Goal: Task Accomplishment & Management: Manage account settings

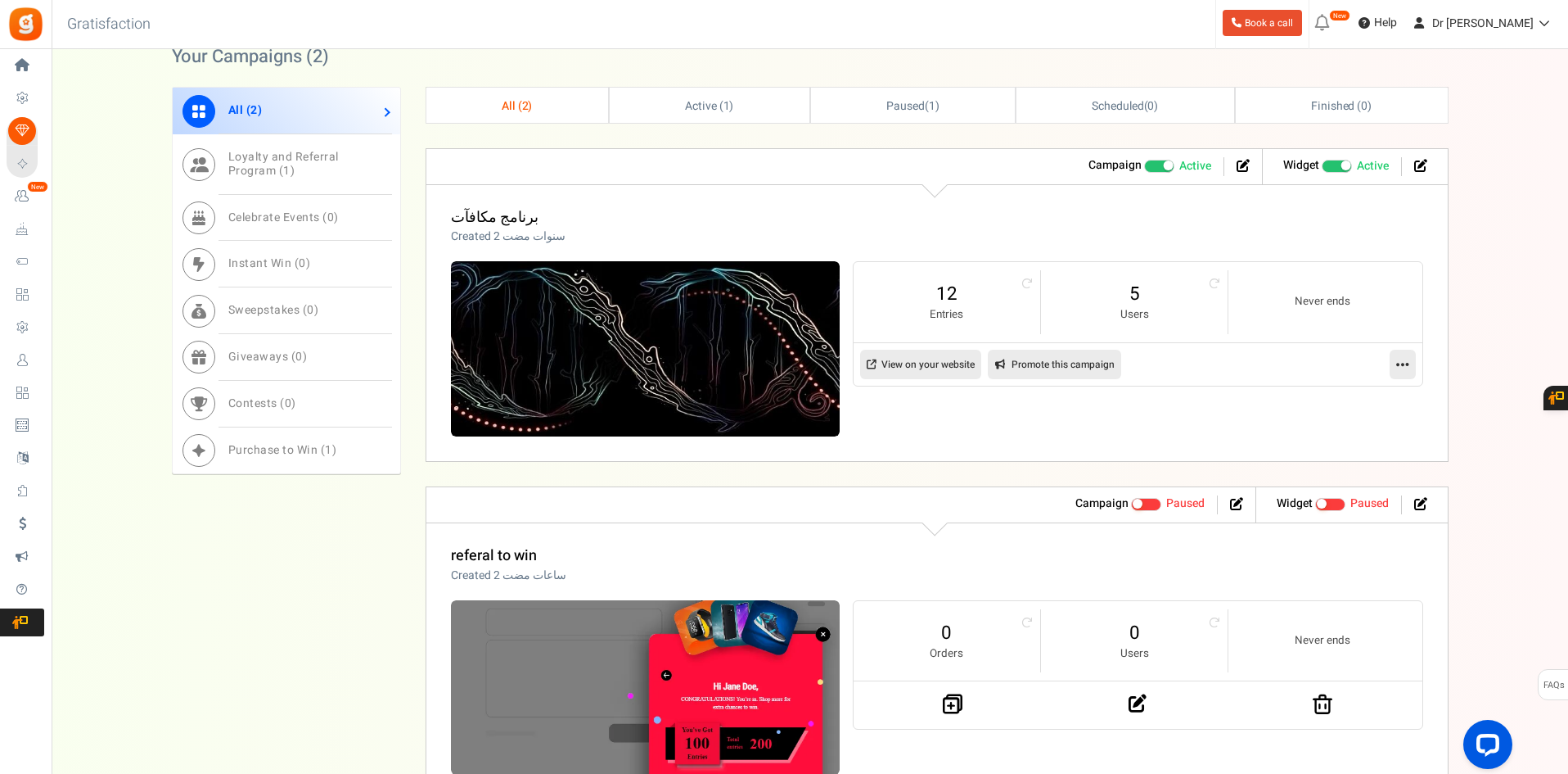
scroll to position [737, 0]
click at [335, 532] on div "All ( 2 ) Loyalty and Referral Program ( 1 ) Celebrate Events ( 0 ) Instant Win…" at bounding box center [810, 442] width 1277 height 713
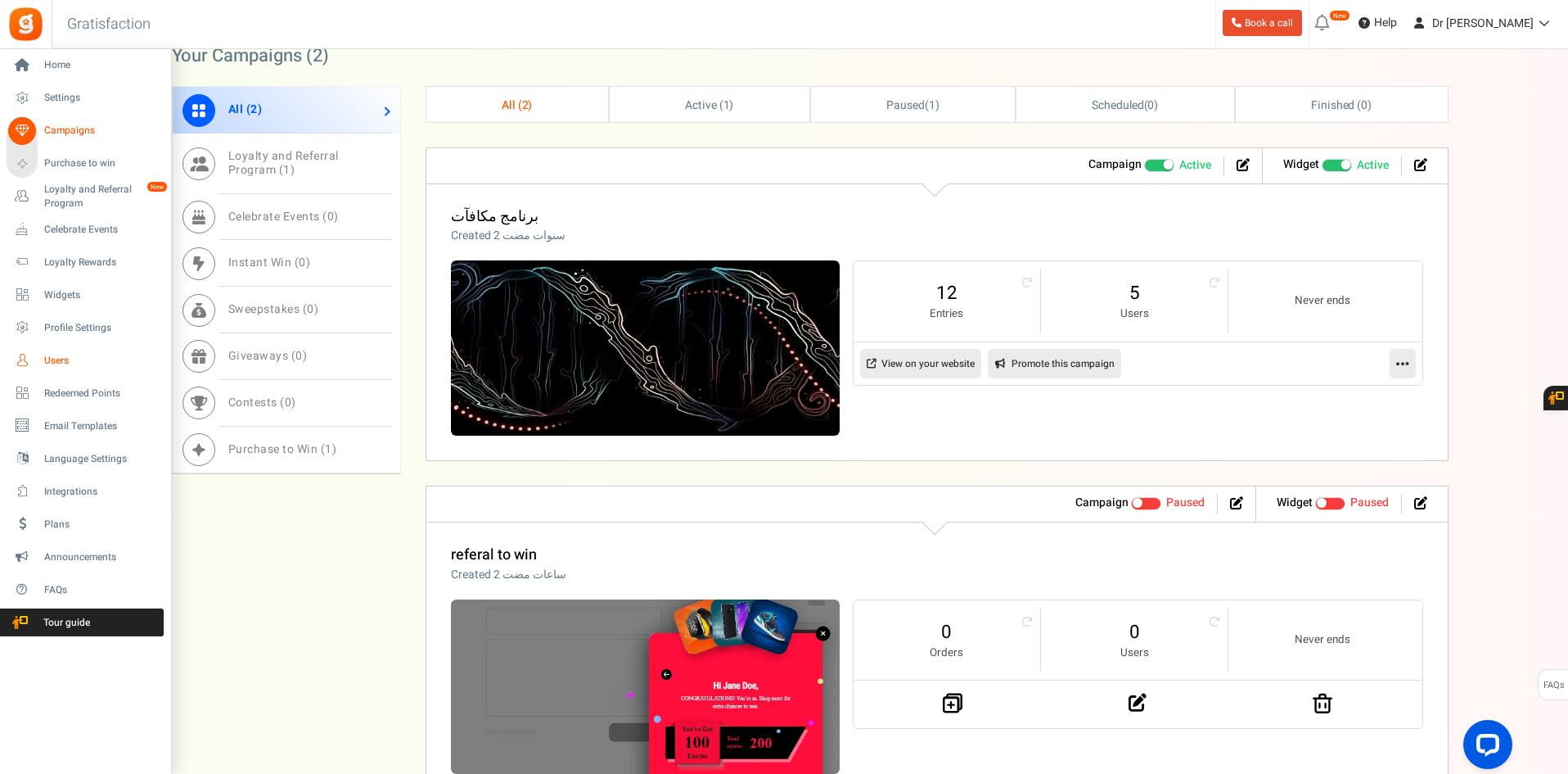
click at [54, 361] on span "Users" at bounding box center [101, 361] width 114 height 14
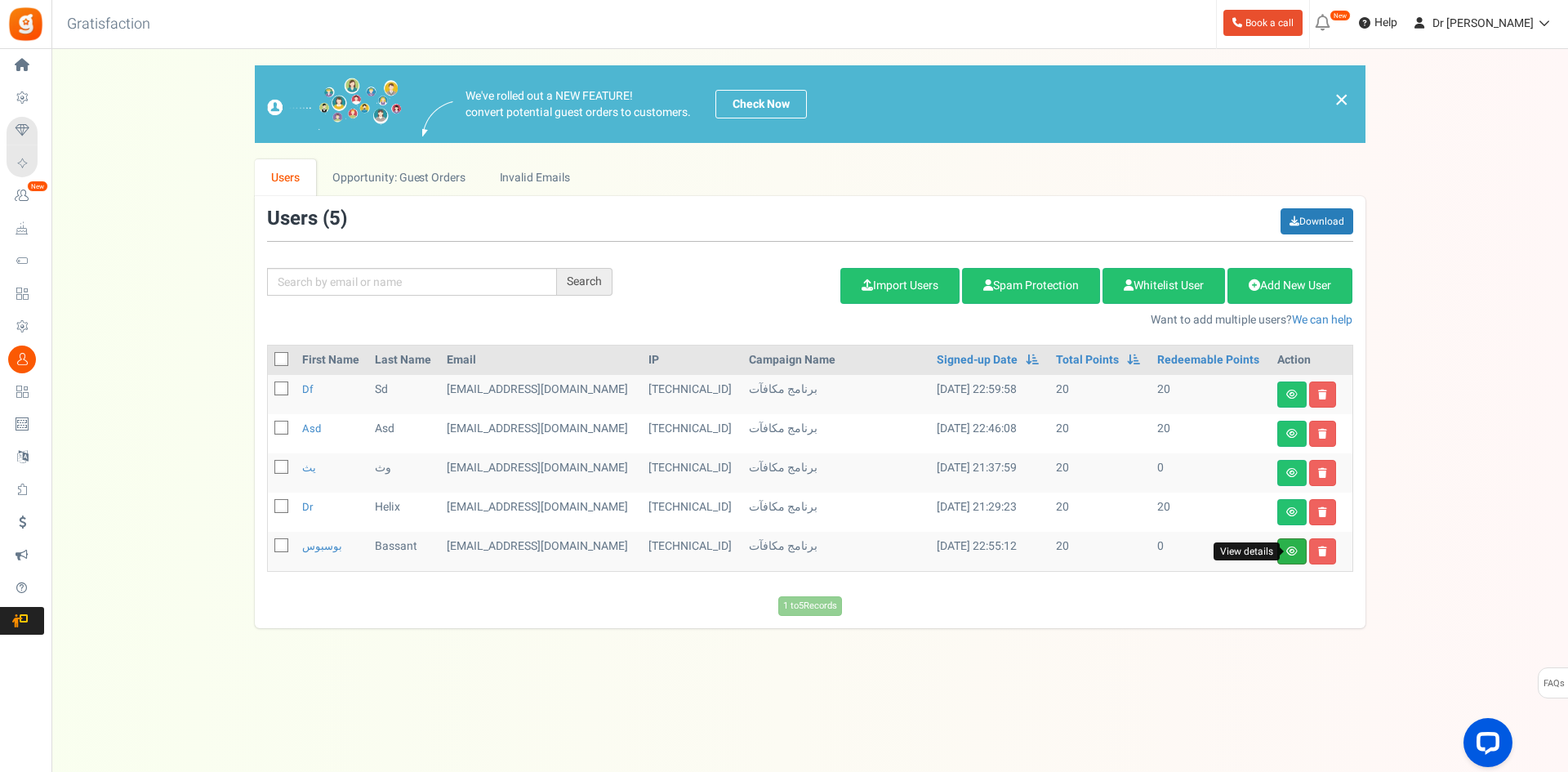
click at [1291, 549] on icon at bounding box center [1292, 551] width 11 height 10
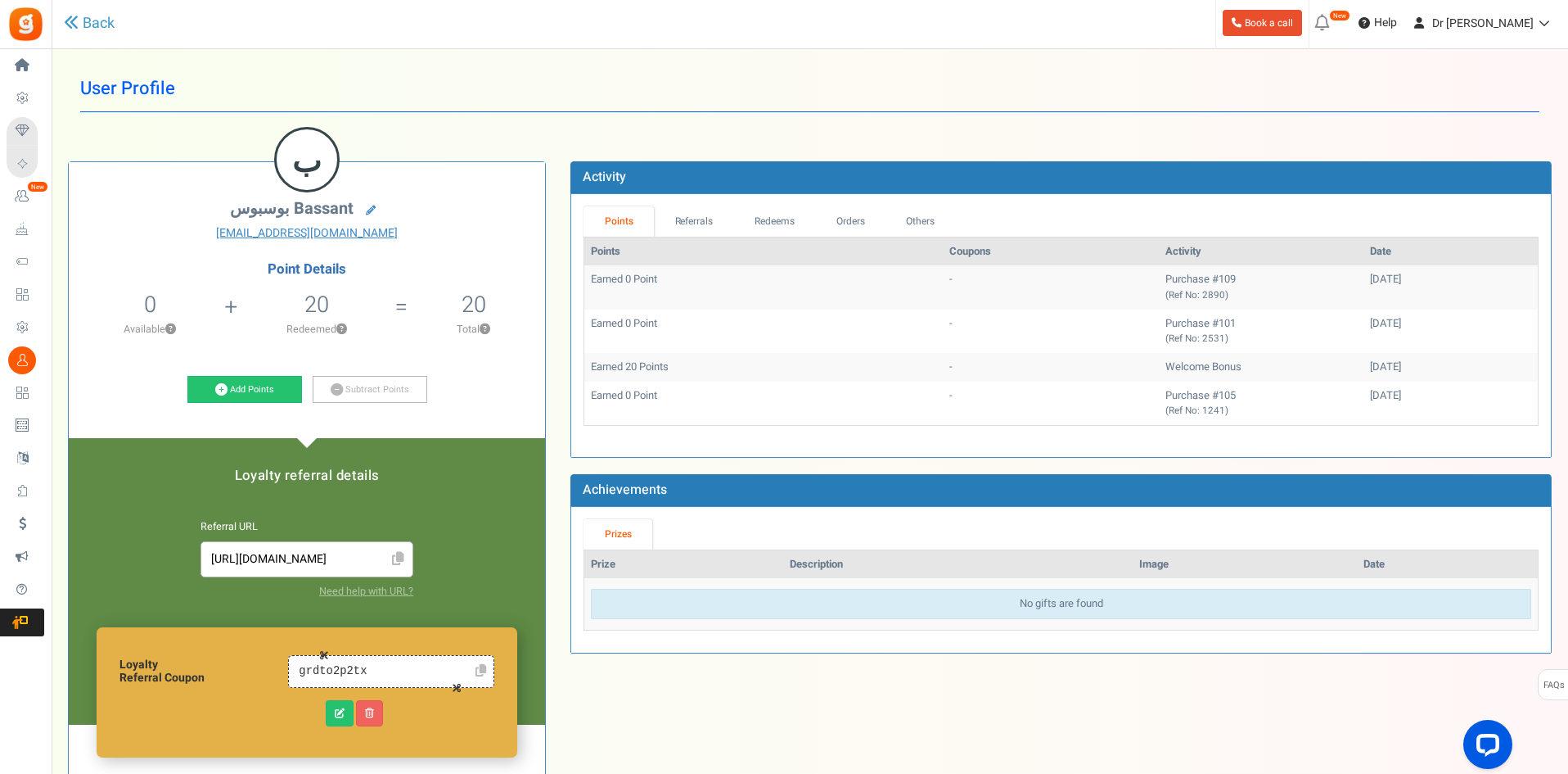
click at [402, 556] on icon at bounding box center [398, 558] width 12 height 14
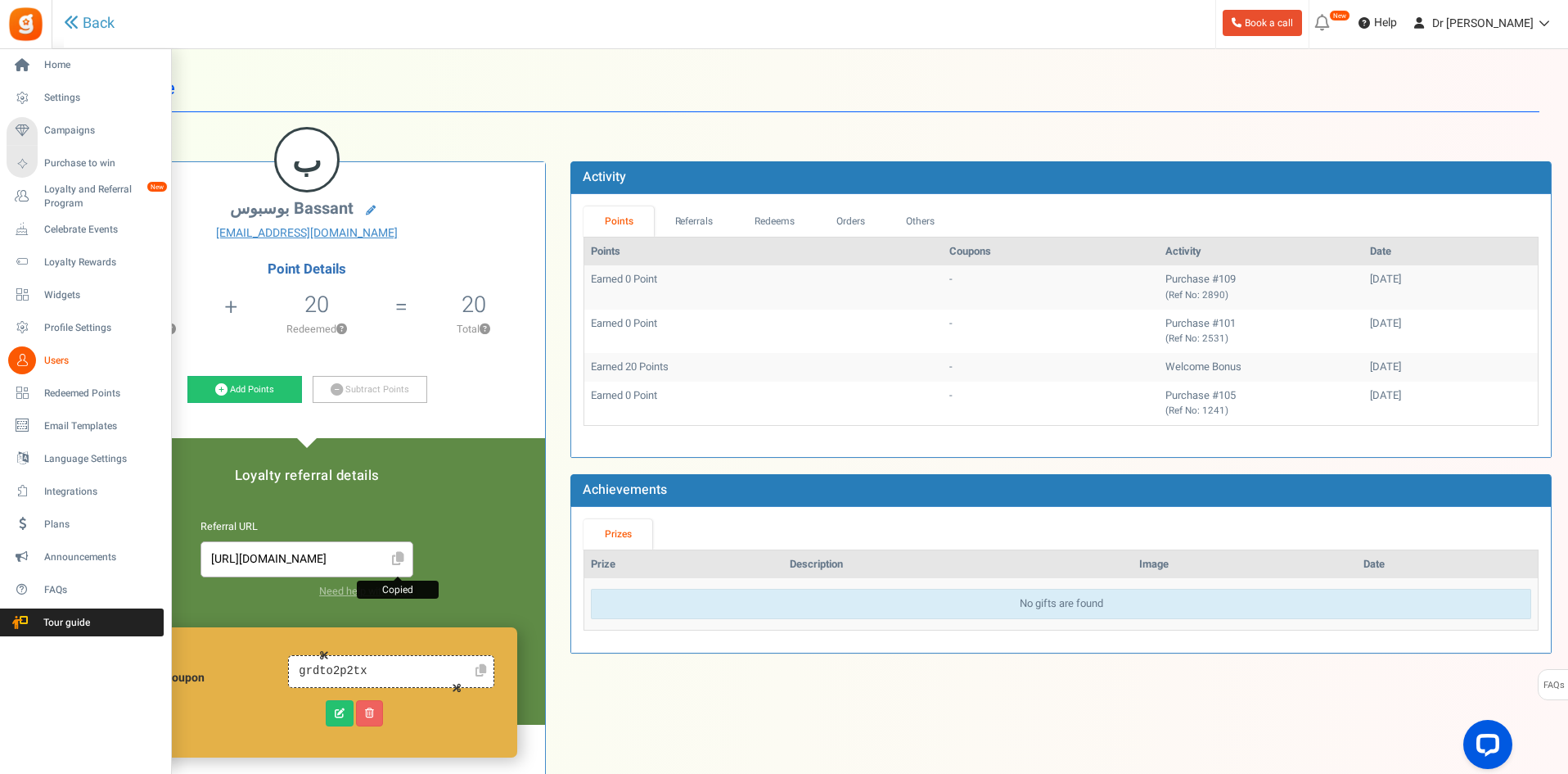
click at [49, 351] on link "Users" at bounding box center [85, 360] width 157 height 28
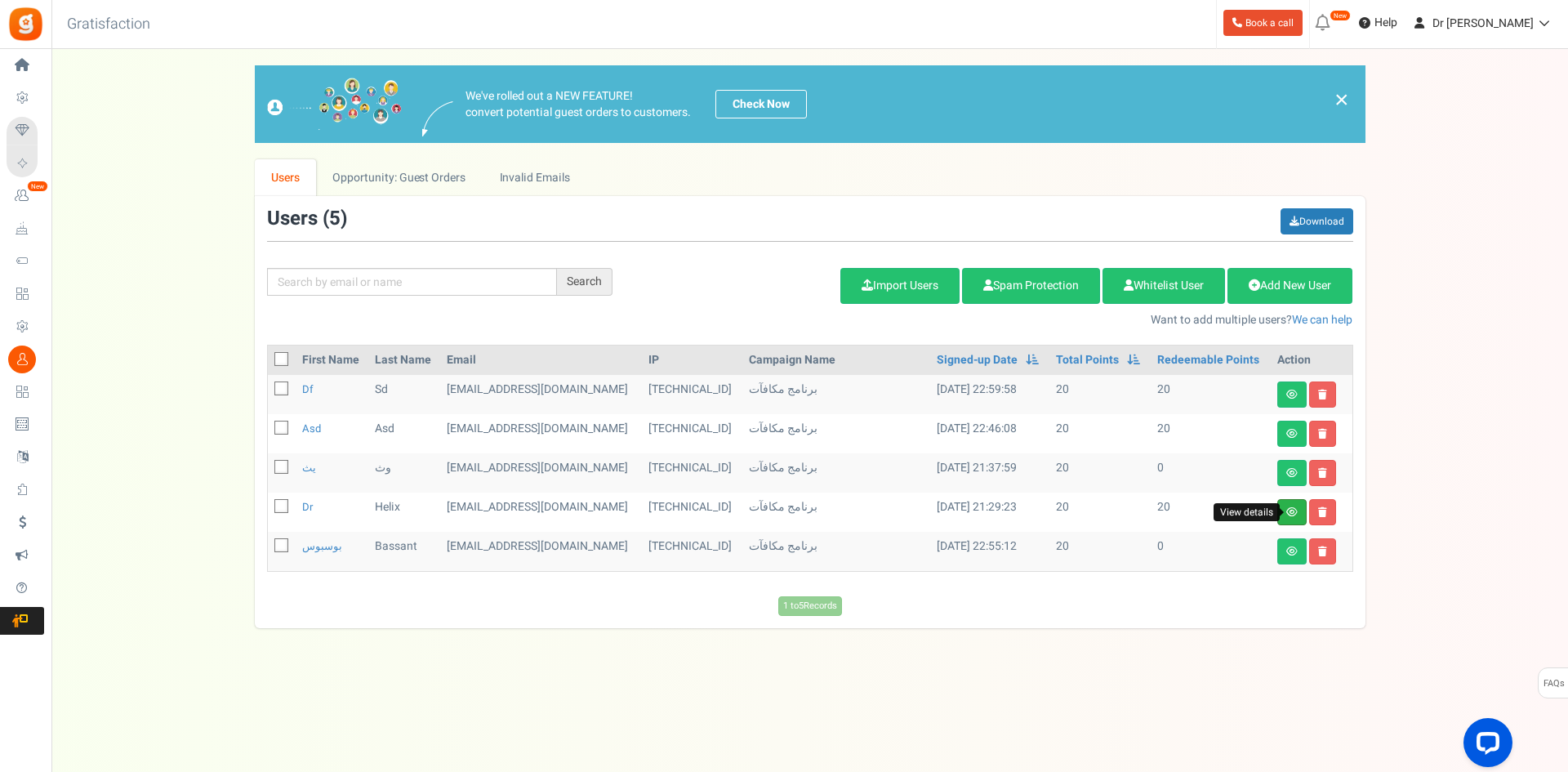
click at [1293, 511] on icon at bounding box center [1292, 512] width 11 height 10
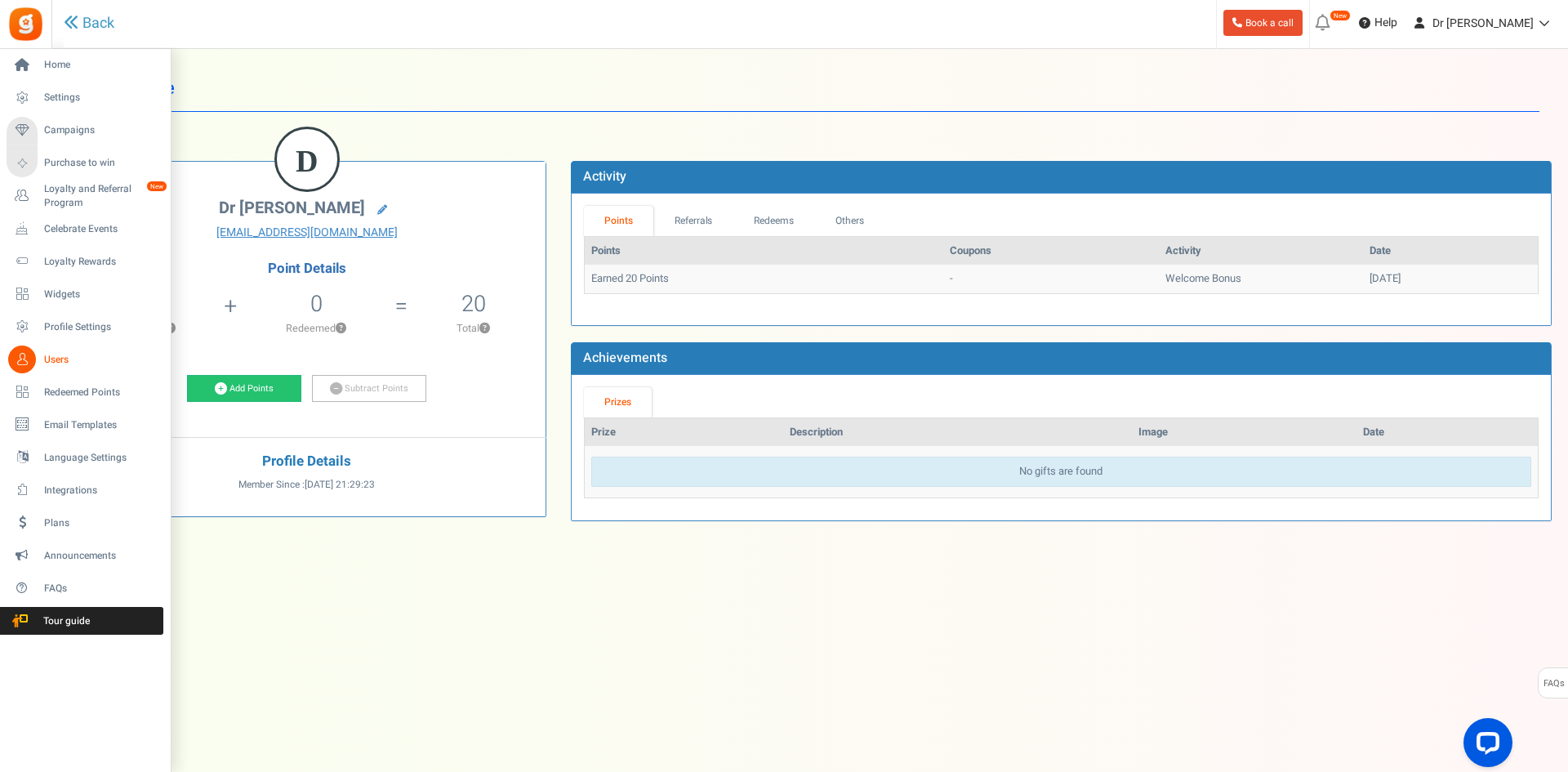
click at [58, 357] on span "Users" at bounding box center [101, 360] width 114 height 14
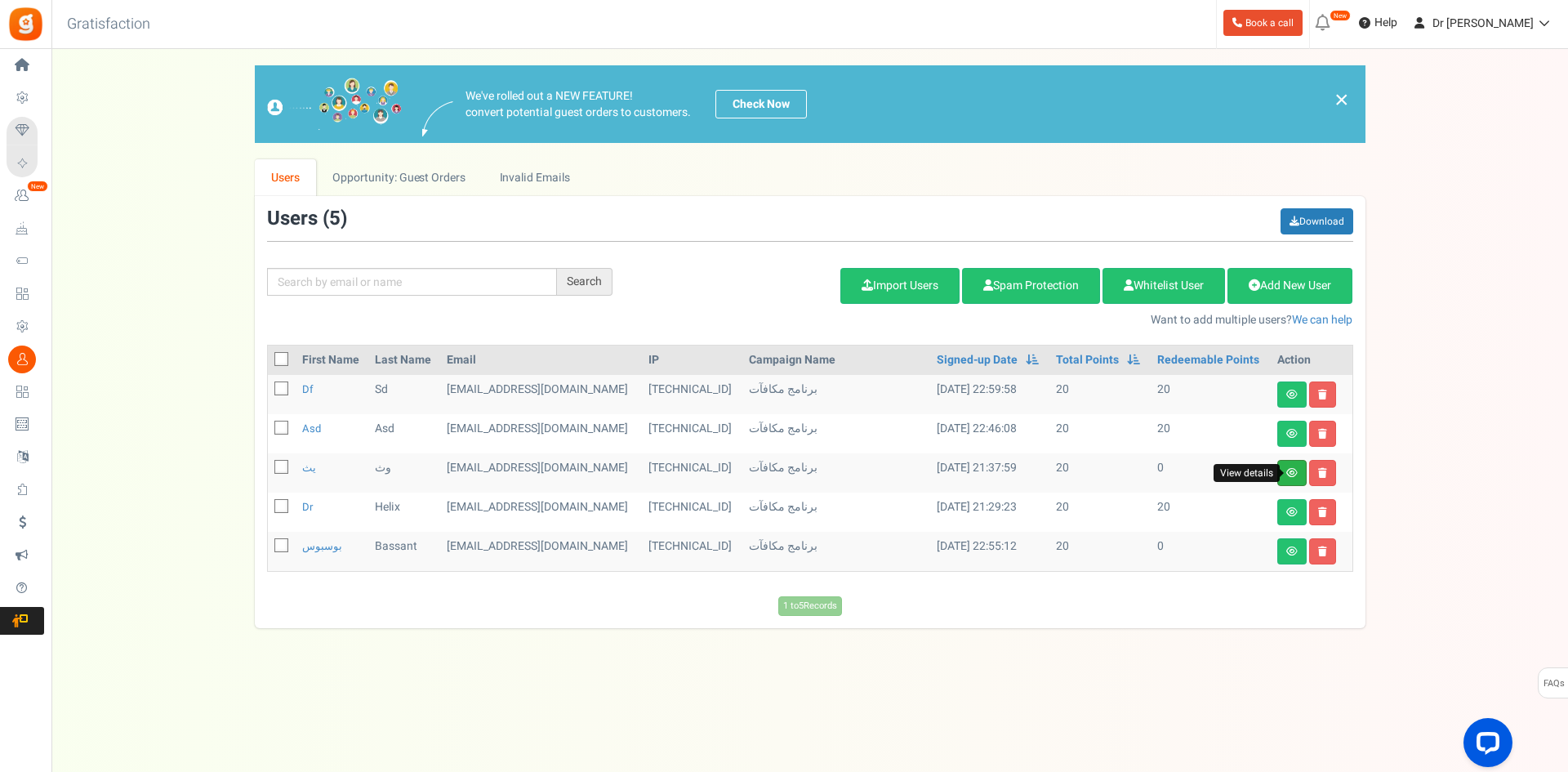
click at [1287, 473] on icon at bounding box center [1292, 473] width 11 height 10
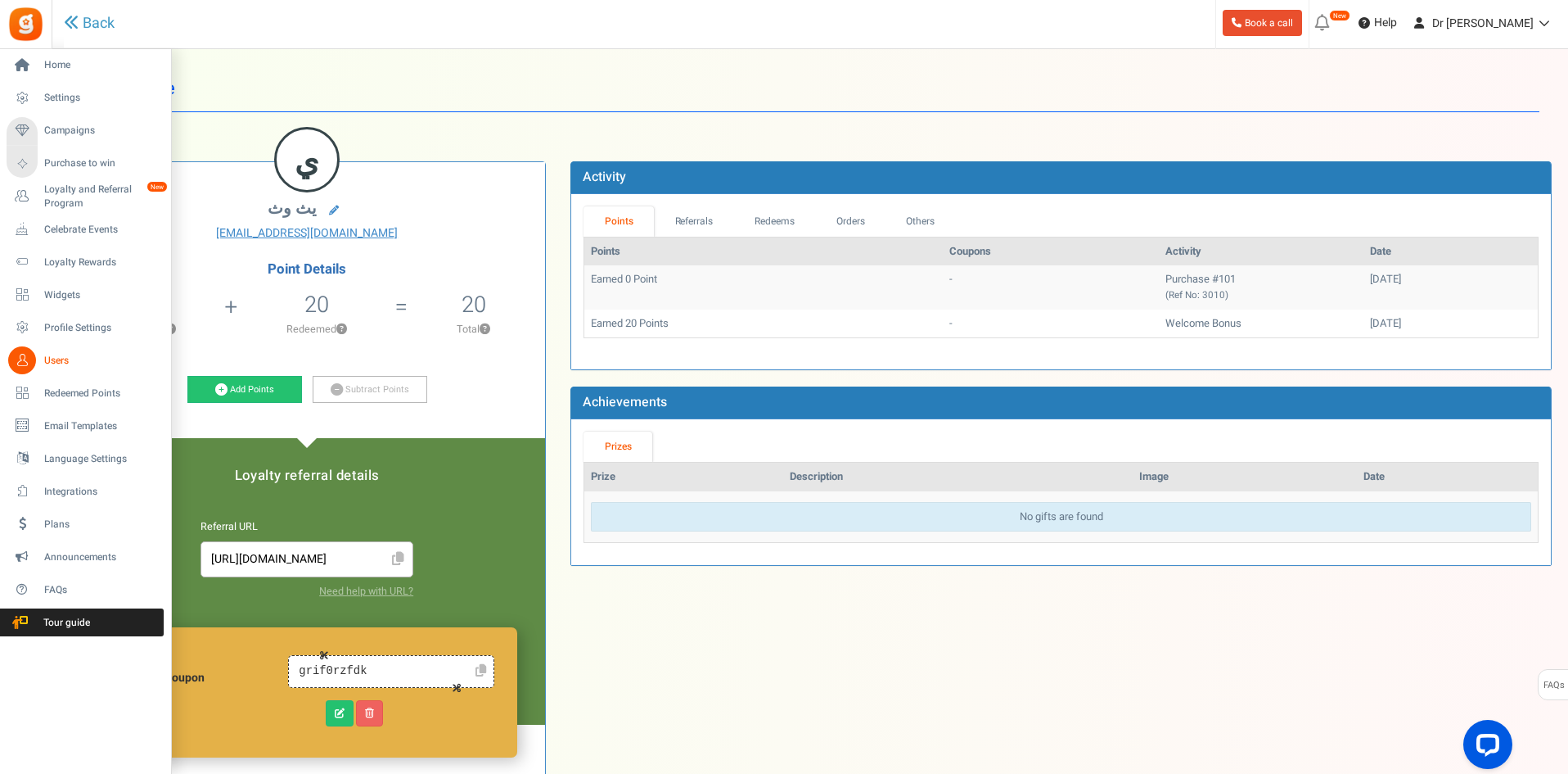
click at [50, 356] on span "Users" at bounding box center [101, 361] width 114 height 14
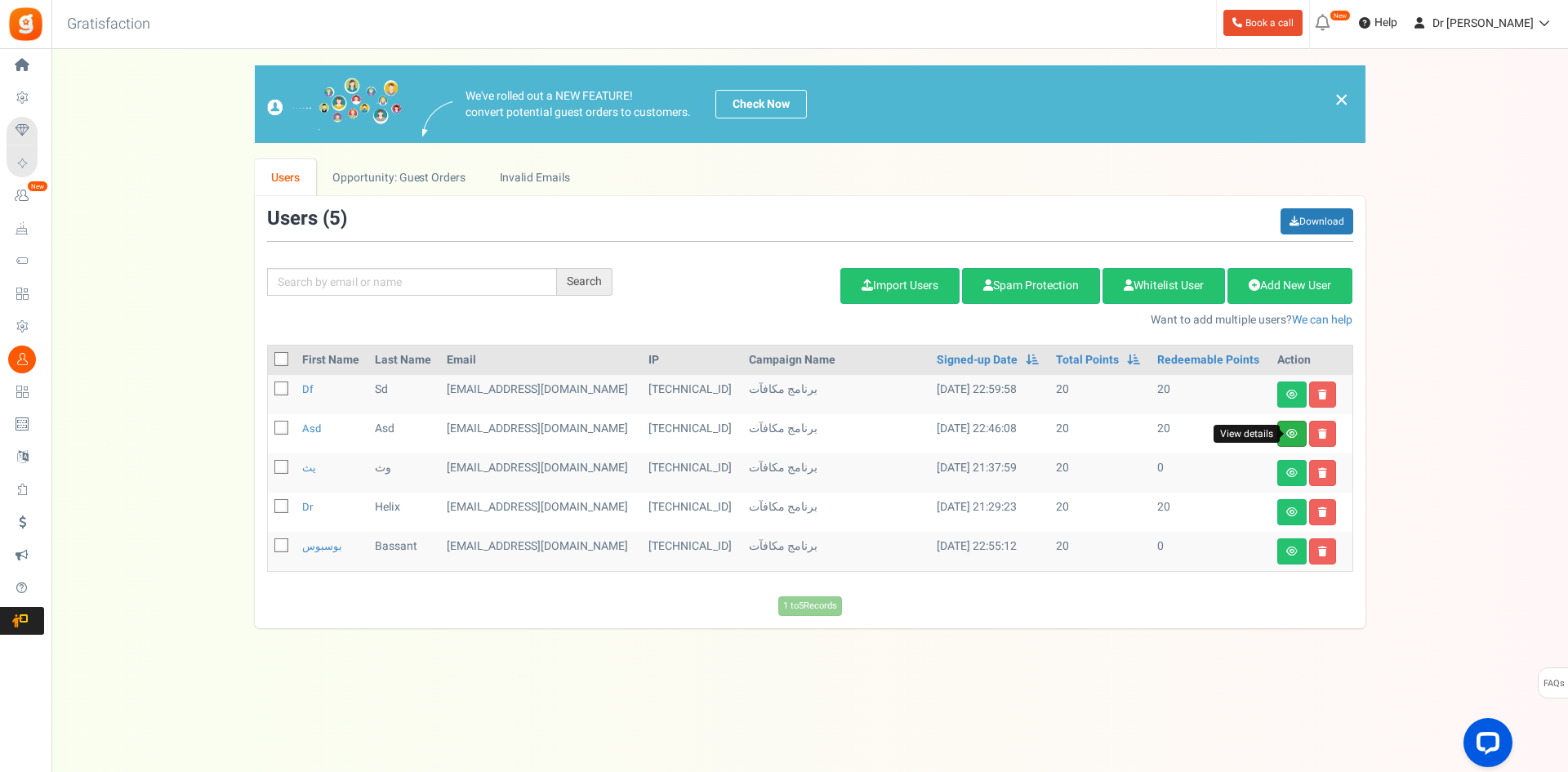
click at [1286, 433] on icon at bounding box center [1292, 434] width 11 height 10
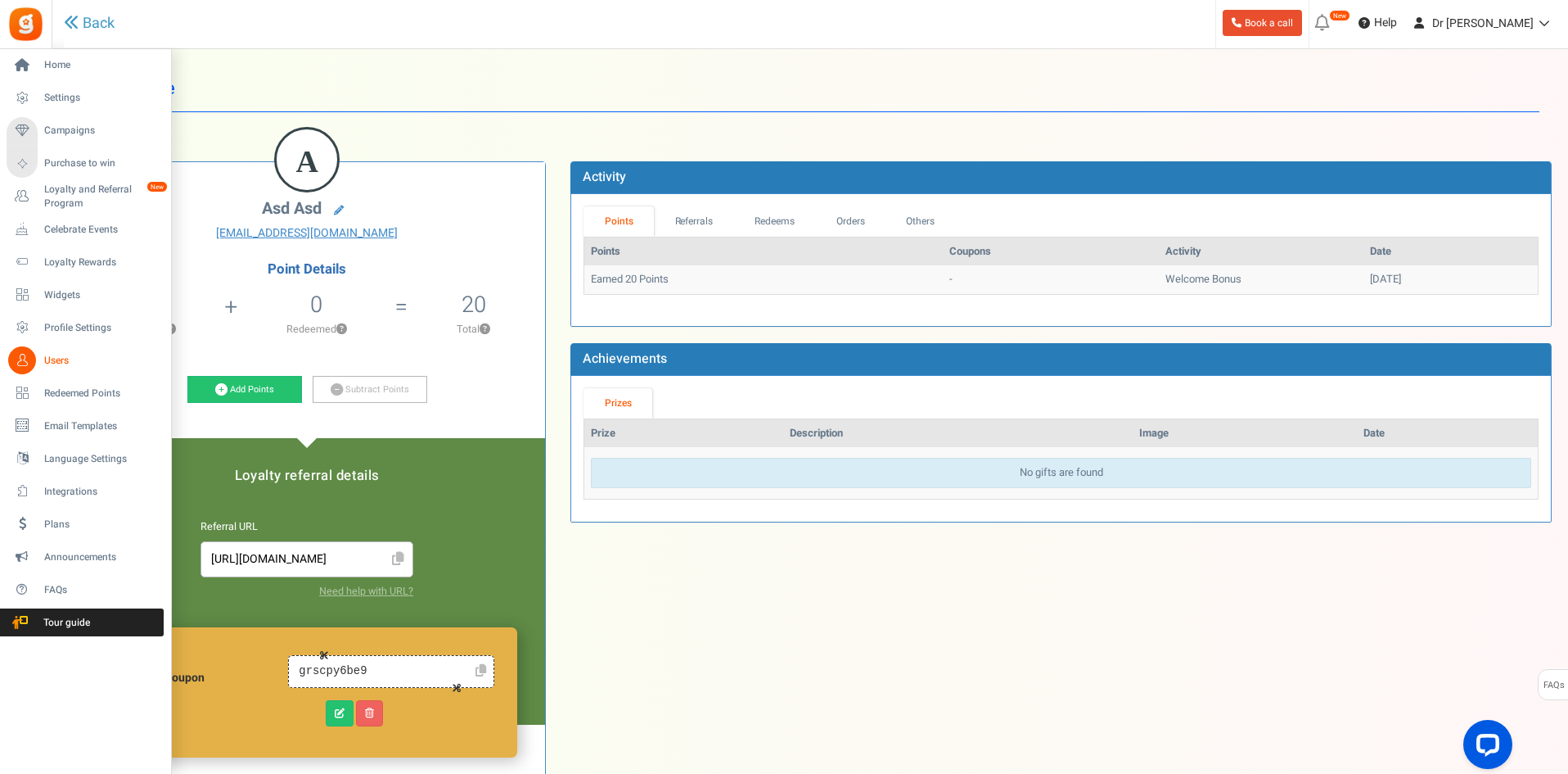
click at [51, 355] on span "Users" at bounding box center [101, 361] width 114 height 14
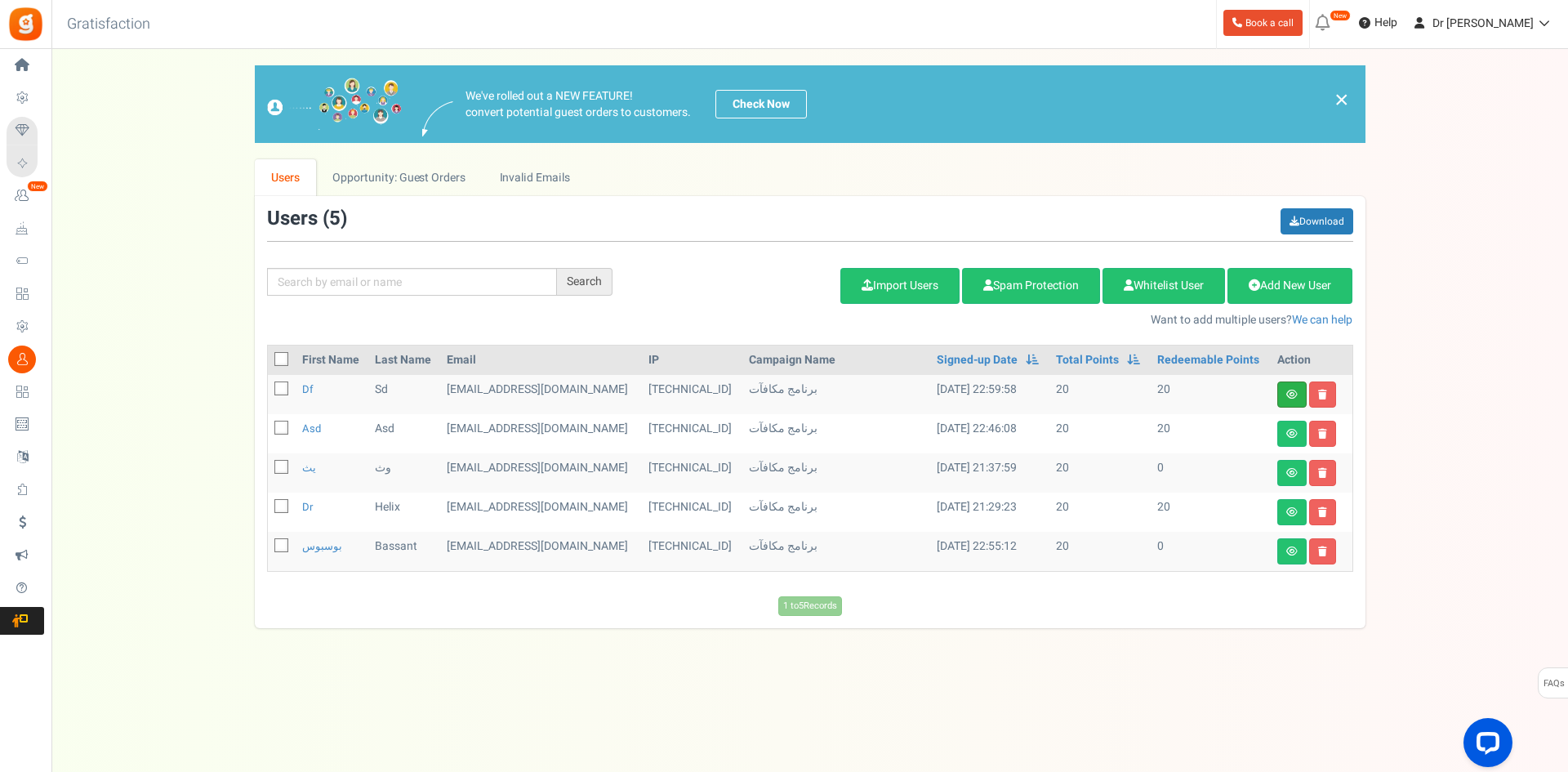
click at [1284, 395] on link at bounding box center [1291, 394] width 29 height 26
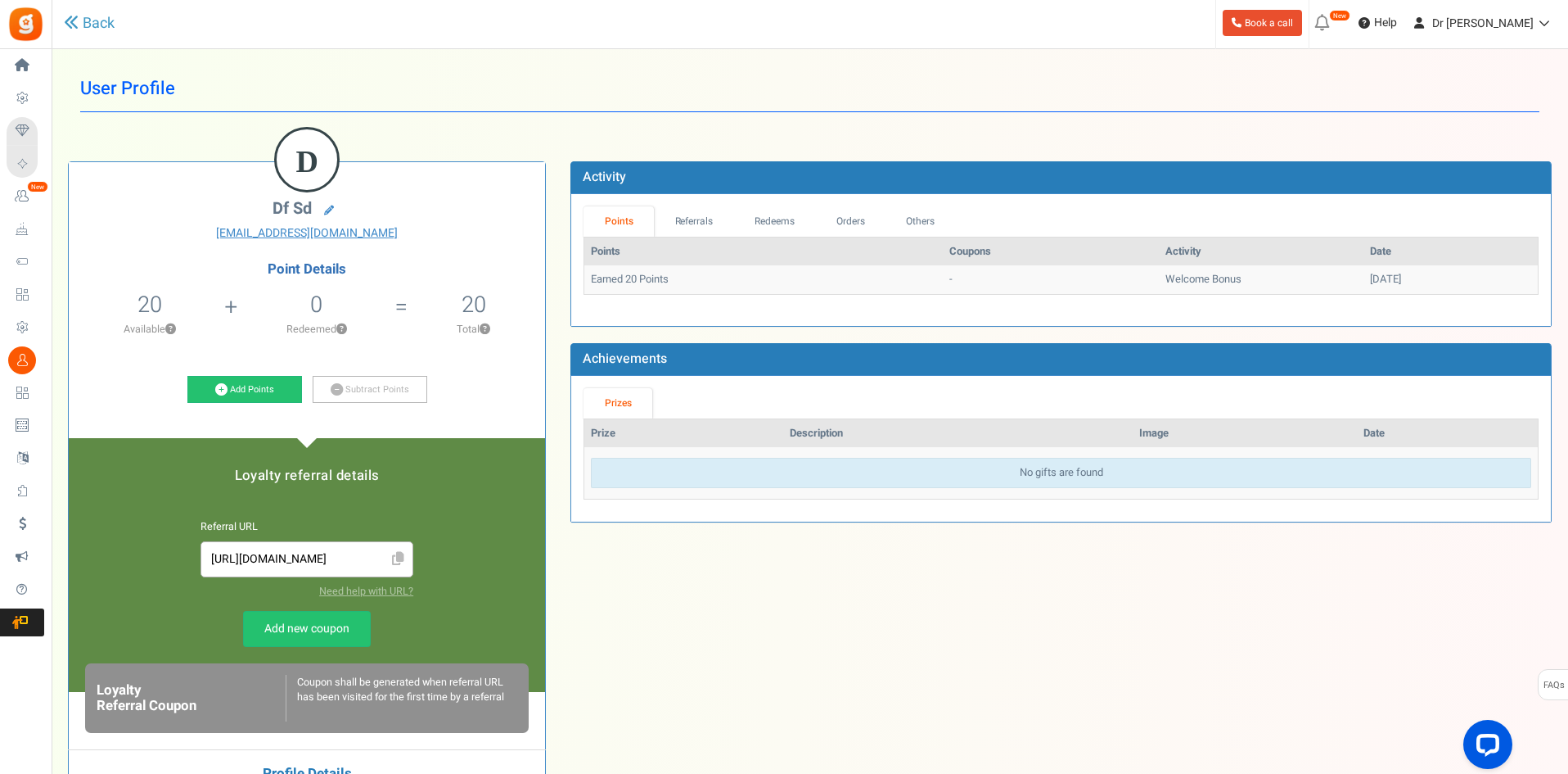
click at [755, 626] on div "D df sd [EMAIL_ADDRESS][DOMAIN_NAME] Point Details 20 20 Redeemable 0 Exclusion…" at bounding box center [810, 505] width 1509 height 737
click at [916, 640] on div "D df sd [EMAIL_ADDRESS][DOMAIN_NAME] Point Details 20 20 Redeemable 0 Exclusion…" at bounding box center [810, 505] width 1509 height 737
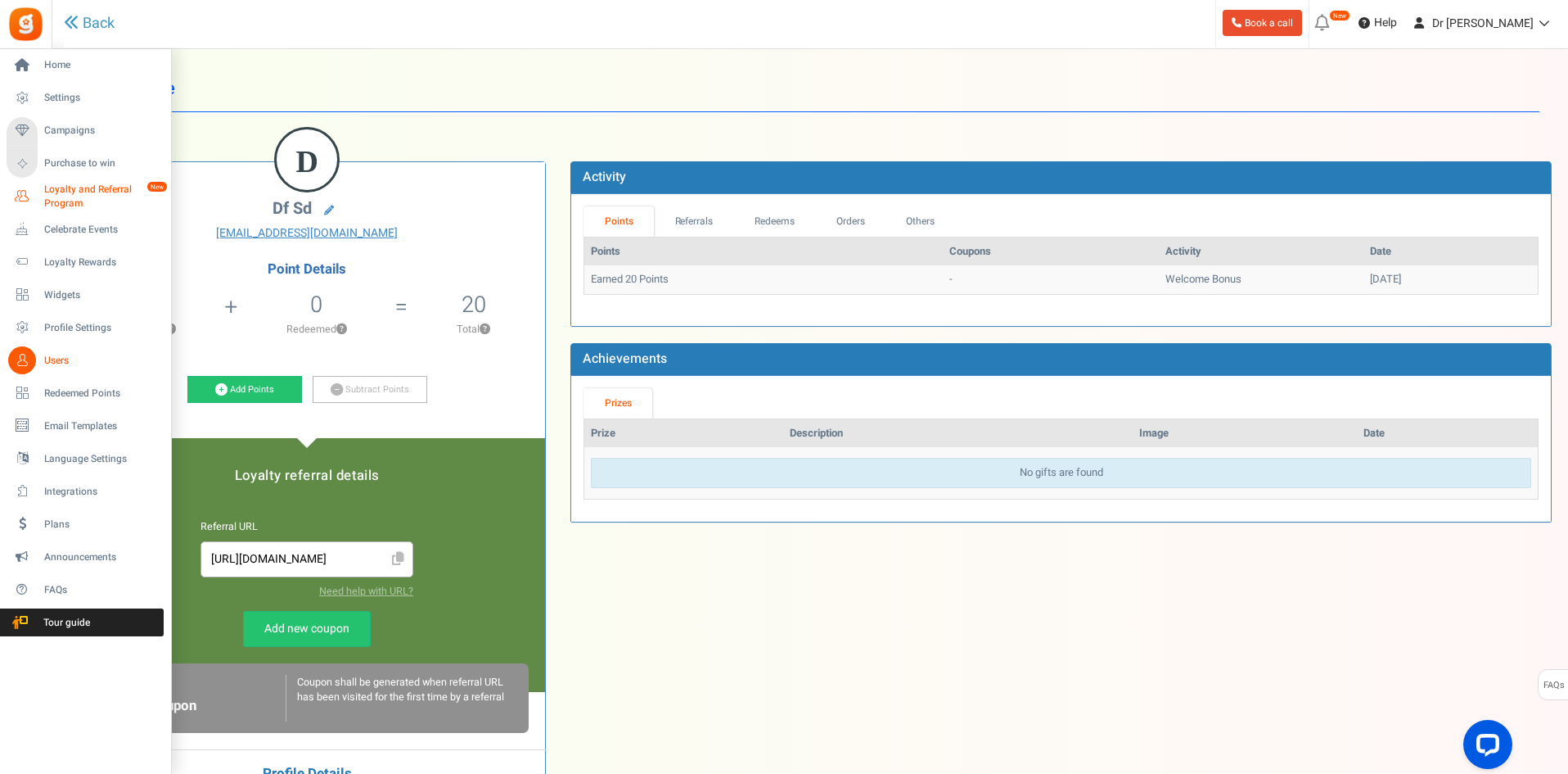
click at [59, 186] on span "Loyalty and Referral Program" at bounding box center [103, 196] width 119 height 28
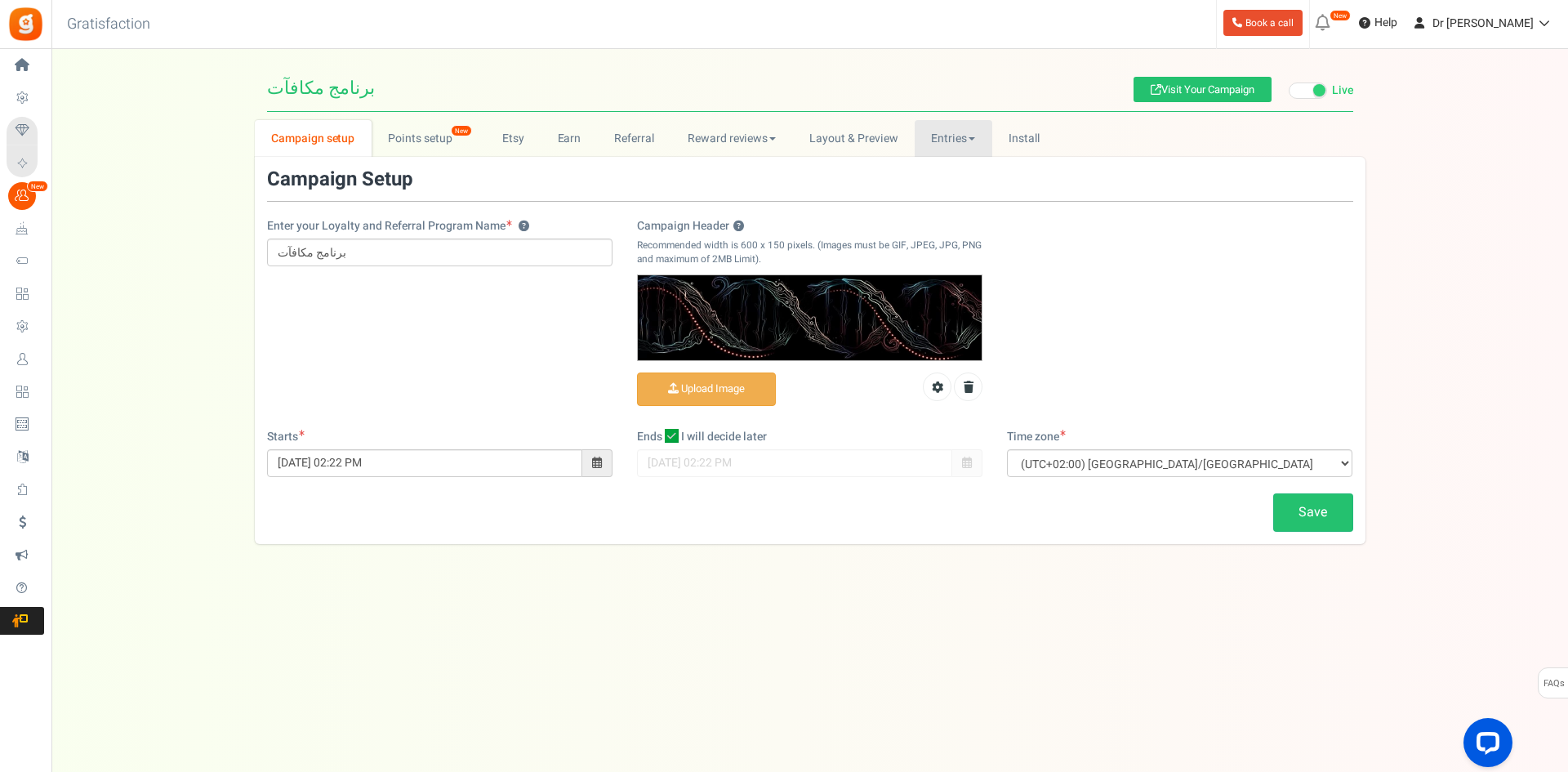
click at [951, 130] on link "Entries" at bounding box center [953, 138] width 78 height 37
click at [951, 177] on link "Entries" at bounding box center [979, 174] width 130 height 24
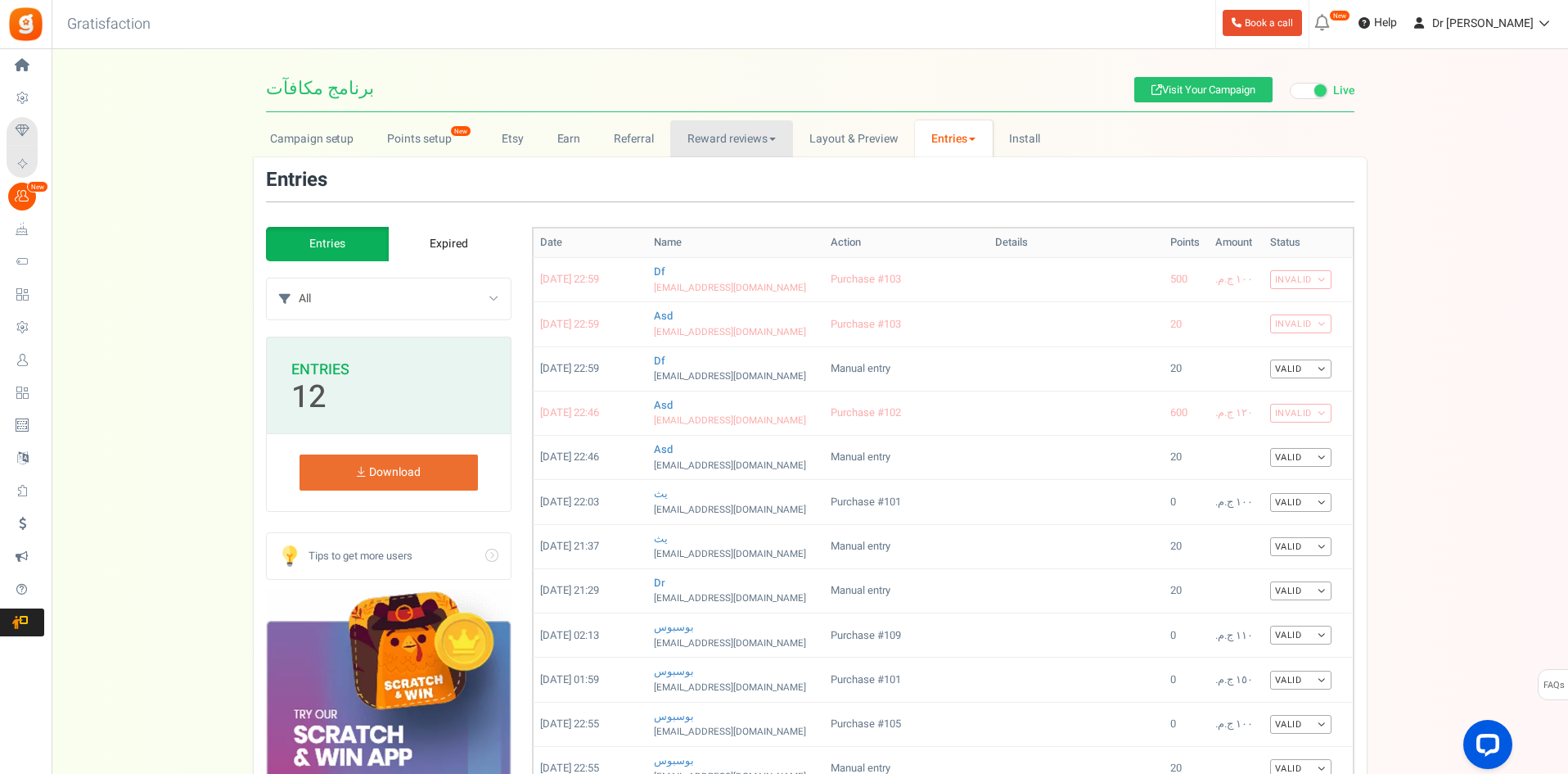
click at [756, 142] on link "Reward reviews" at bounding box center [732, 138] width 122 height 37
click at [852, 140] on link "Layout & Preview" at bounding box center [855, 138] width 122 height 37
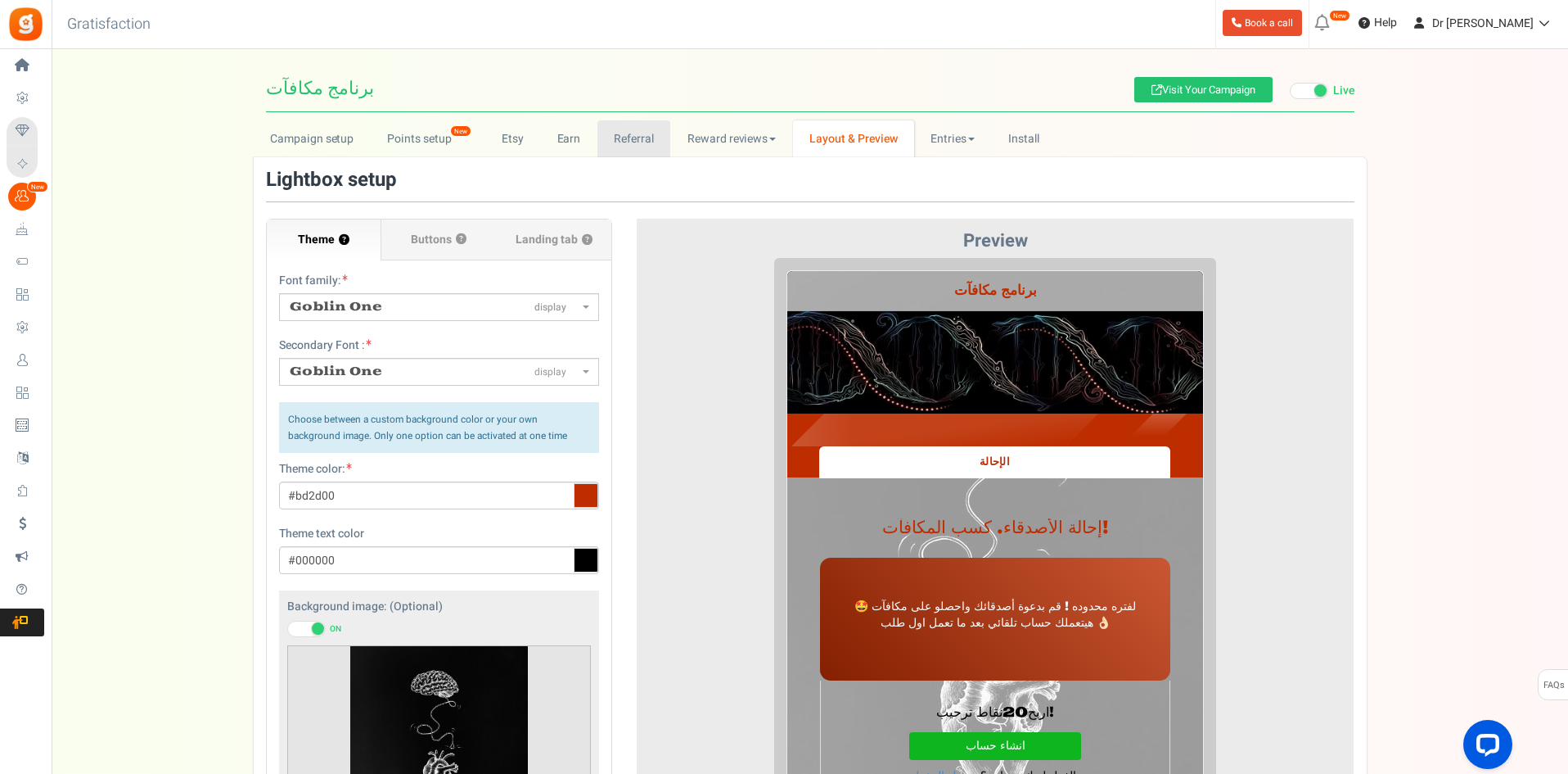
click at [630, 132] on link "Referral" at bounding box center [633, 138] width 73 height 37
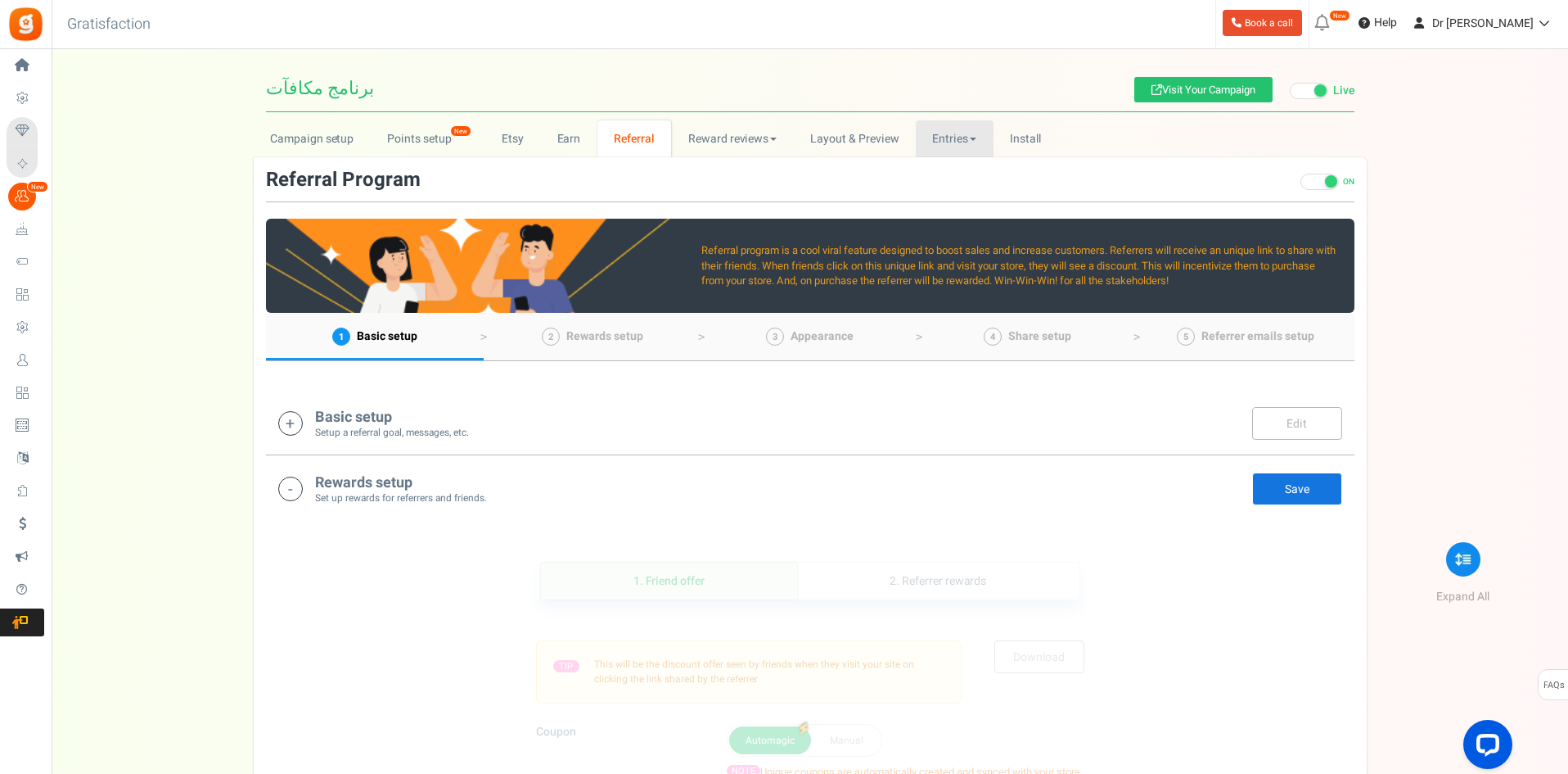
click at [980, 130] on link "Entries" at bounding box center [955, 138] width 78 height 37
click at [949, 199] on link "Referral entries" at bounding box center [980, 199] width 131 height 24
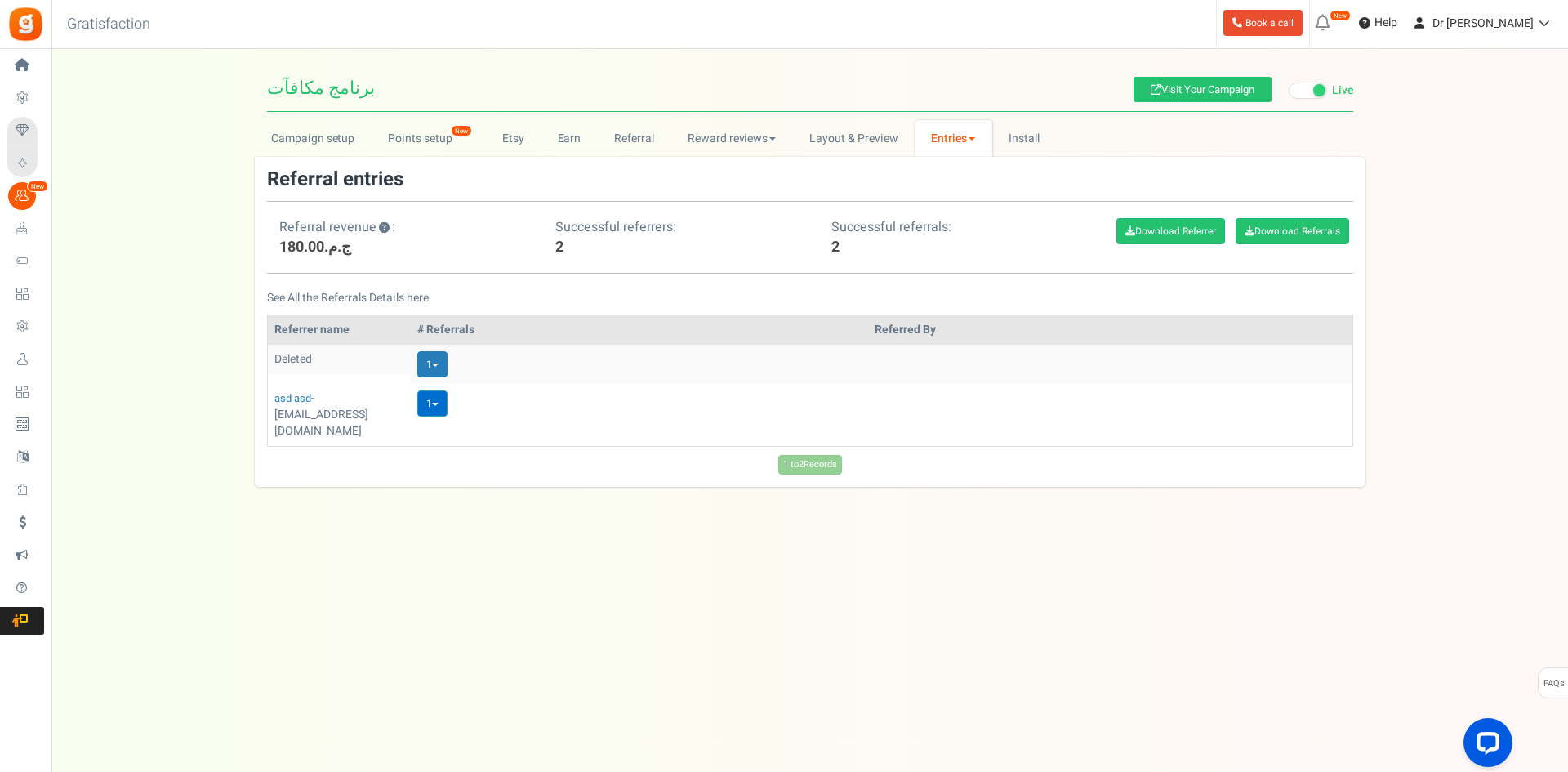
click at [438, 402] on link "1" at bounding box center [433, 403] width 30 height 26
click at [370, 544] on div "Under maintenance we will be back soon We apologize for any inconvenience. The …" at bounding box center [810, 352] width 1517 height 608
click at [439, 363] on link "1" at bounding box center [433, 364] width 30 height 26
click at [467, 592] on div "Under maintenance we will be back soon We apologize for any inconvenience. The …" at bounding box center [810, 352] width 1517 height 608
